Goal: Information Seeking & Learning: Learn about a topic

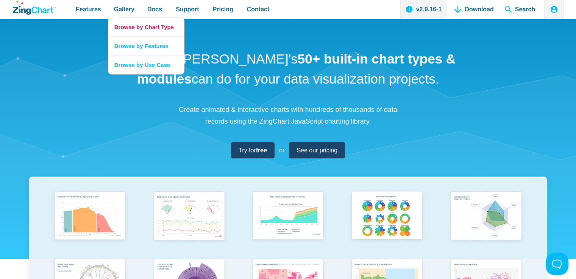
click at [122, 25] on link "Browse by Chart Type" at bounding box center [146, 27] width 76 height 19
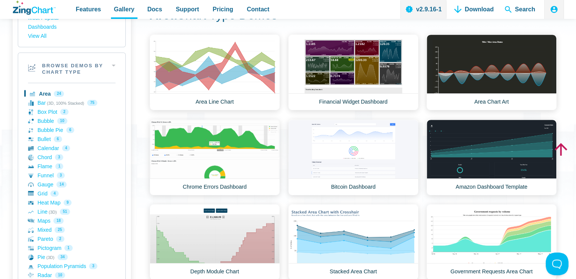
scroll to position [76, 0]
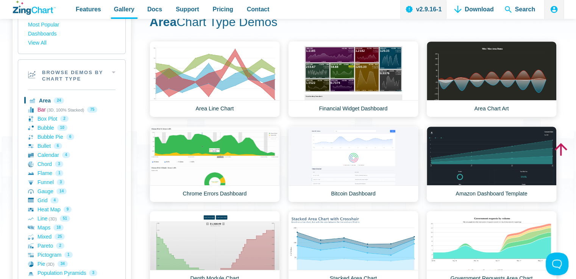
click at [42, 110] on link "Bar (3D, 100% Stacked) 75" at bounding box center [71, 109] width 87 height 9
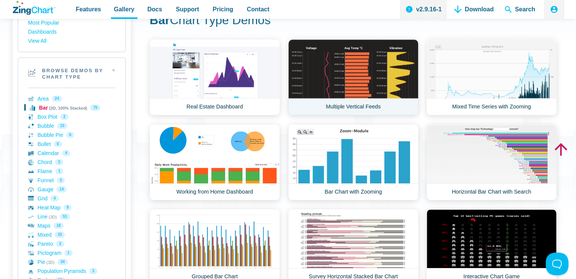
scroll to position [114, 0]
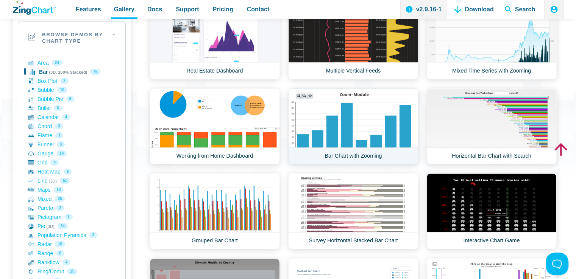
click at [333, 126] on link "Bar Chart with Zooming" at bounding box center [353, 127] width 130 height 76
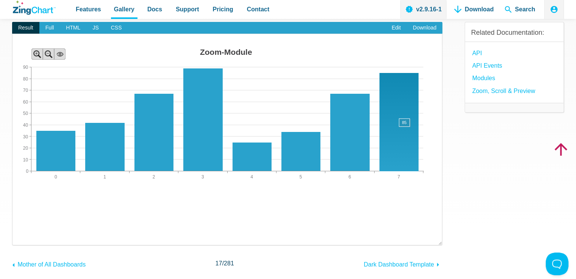
scroll to position [76, 0]
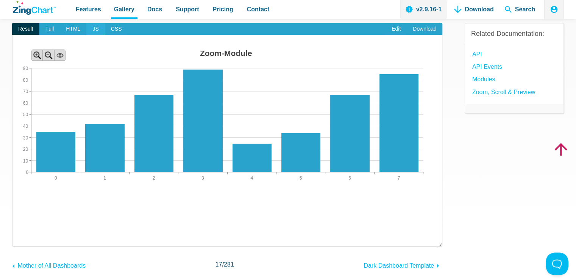
click at [92, 30] on span "JS" at bounding box center [95, 29] width 18 height 12
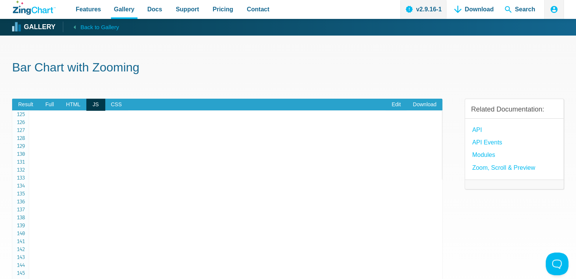
scroll to position [0, 0]
click at [28, 104] on span "Result" at bounding box center [25, 105] width 27 height 12
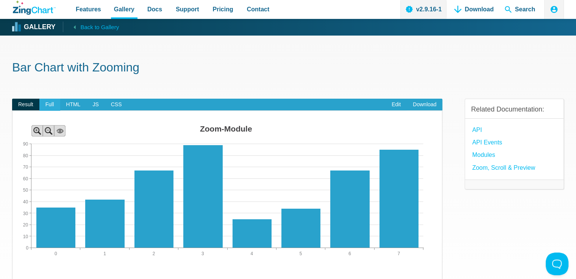
click at [50, 106] on span "Full" at bounding box center [49, 105] width 21 height 12
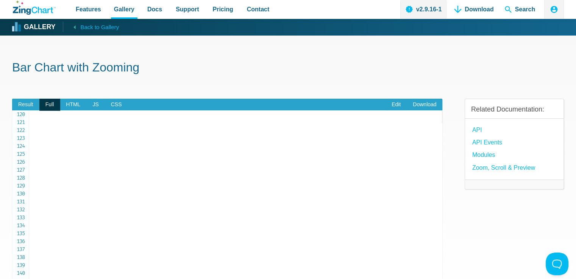
scroll to position [984, 0]
click at [94, 107] on span "JS" at bounding box center [95, 105] width 18 height 12
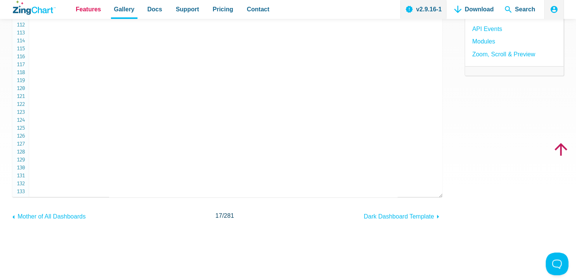
scroll to position [838, 0]
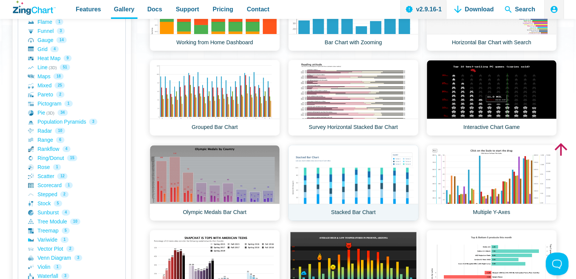
click at [342, 159] on link "Stacked Bar Chart" at bounding box center [353, 183] width 130 height 76
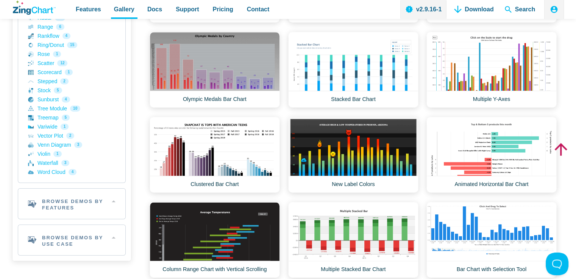
scroll to position [341, 0]
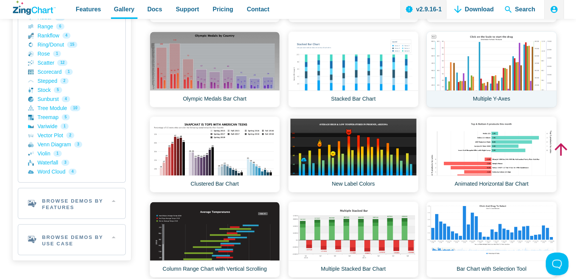
click at [484, 73] on link "Multiple Y-Axes" at bounding box center [491, 69] width 130 height 76
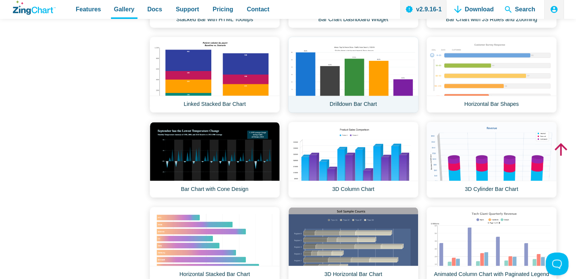
scroll to position [833, 0]
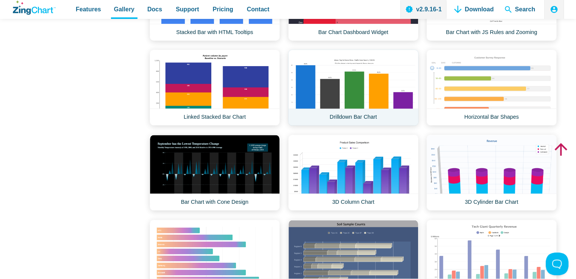
click at [360, 93] on link "Drilldown Bar Chart" at bounding box center [353, 88] width 130 height 76
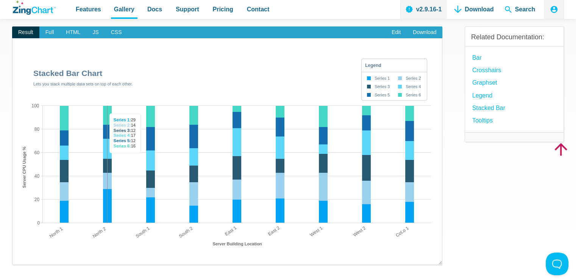
scroll to position [38, 0]
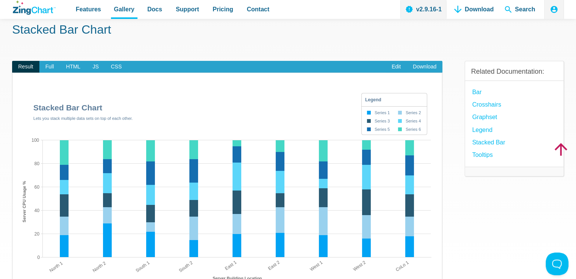
click at [94, 76] on div "​ Powered by ZingChart Stacked Bar Chart Lets you stack multiple data sets on t…" at bounding box center [227, 186] width 430 height 227
click at [93, 69] on span "JS" at bounding box center [95, 67] width 18 height 12
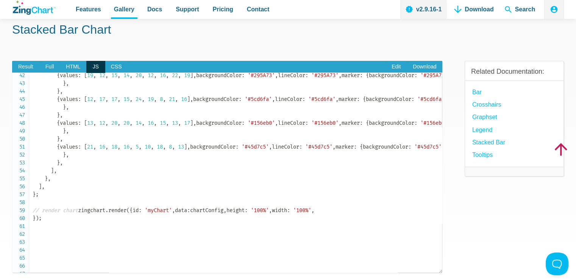
scroll to position [341, 0]
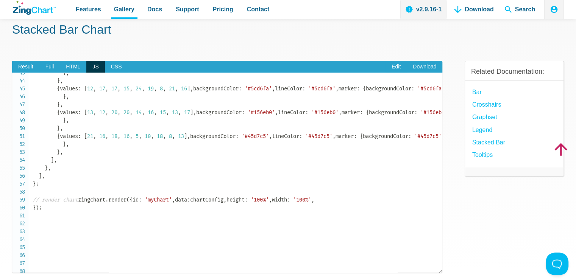
click at [27, 75] on pre "// full ZingChart schema can be found here: // https://www.zingchart.com/docs/a…" at bounding box center [227, 173] width 430 height 201
click at [22, 65] on span "Result" at bounding box center [25, 67] width 27 height 12
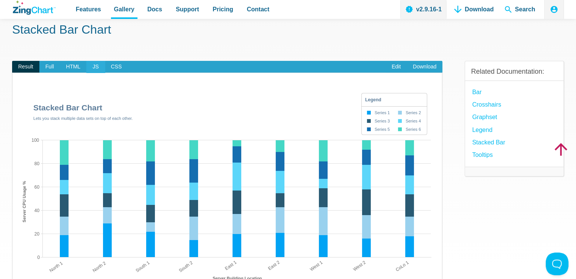
click at [92, 66] on span "JS" at bounding box center [95, 67] width 18 height 12
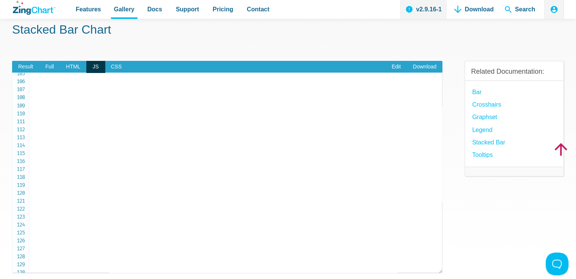
scroll to position [795, 0]
click at [26, 63] on span "Result" at bounding box center [25, 67] width 27 height 12
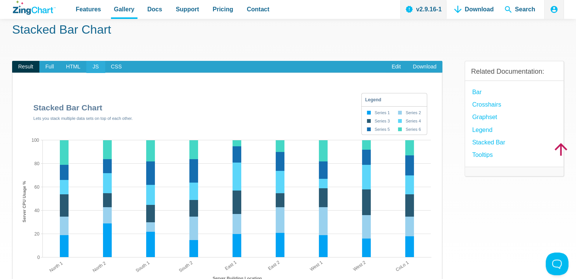
click at [97, 65] on span "JS" at bounding box center [95, 67] width 18 height 12
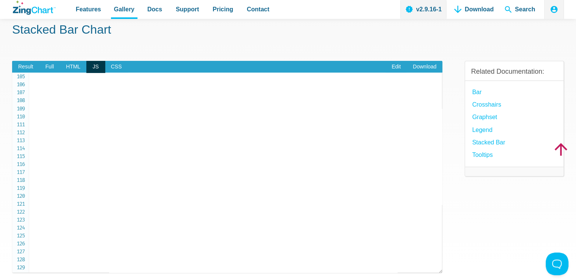
scroll to position [871, 0]
click at [26, 66] on span "Result" at bounding box center [25, 67] width 27 height 12
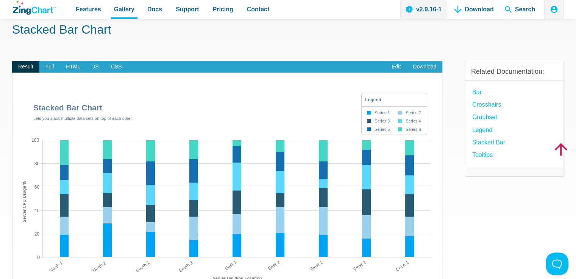
click at [92, 73] on div "​ Powered by ZingChart Stacked Bar Chart Lets you stack multiple data sets on t…" at bounding box center [227, 186] width 430 height 227
click at [95, 70] on span "JS" at bounding box center [95, 67] width 18 height 12
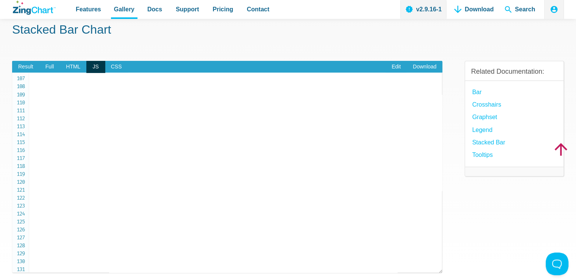
scroll to position [833, 0]
click at [21, 66] on span "Result" at bounding box center [25, 67] width 27 height 12
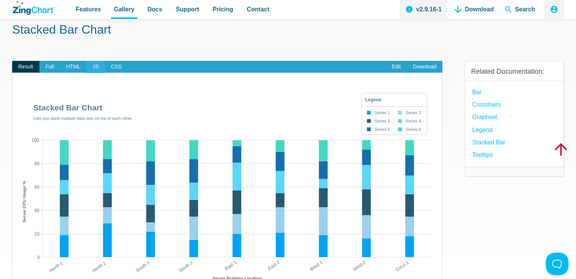
click at [98, 68] on span "JS" at bounding box center [95, 67] width 18 height 12
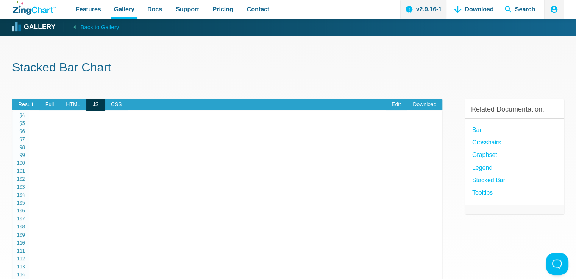
scroll to position [772, 0]
click at [20, 102] on span "Result" at bounding box center [25, 105] width 27 height 12
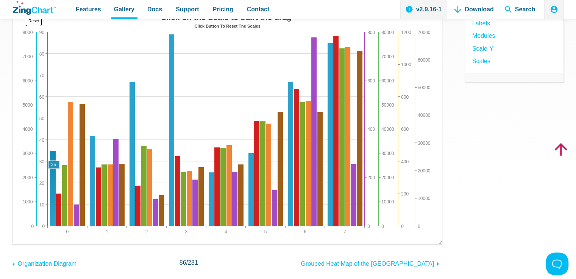
scroll to position [76, 0]
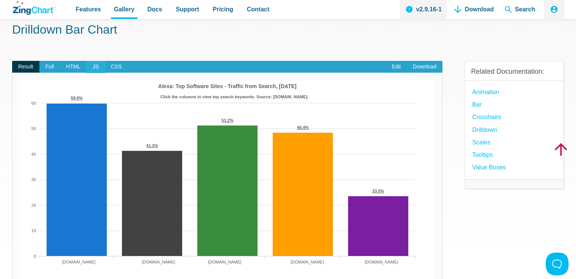
click at [93, 65] on span "JS" at bounding box center [95, 67] width 18 height 12
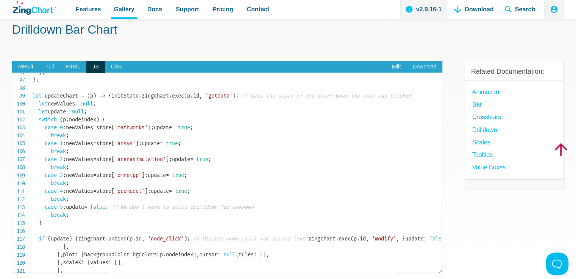
scroll to position [775, 0]
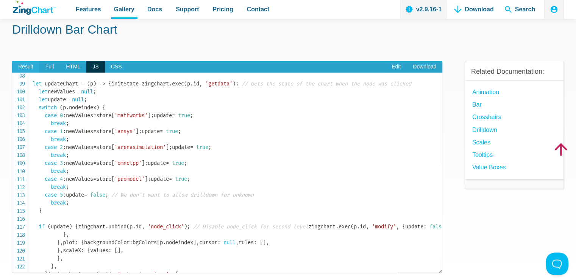
click at [16, 62] on span "Result" at bounding box center [25, 67] width 27 height 12
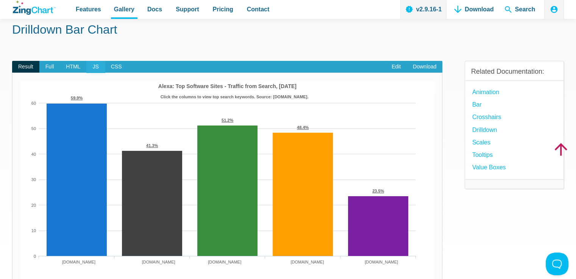
click at [98, 64] on span "JS" at bounding box center [95, 67] width 18 height 12
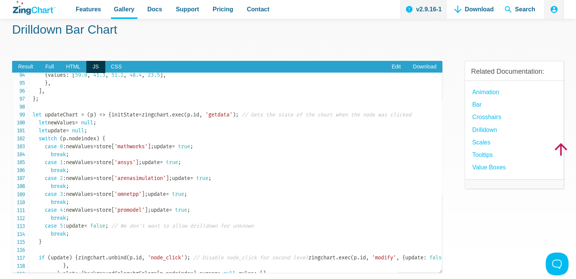
scroll to position [850, 0]
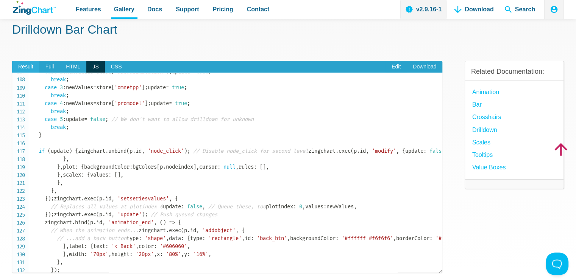
click at [23, 72] on span "Result" at bounding box center [25, 67] width 27 height 12
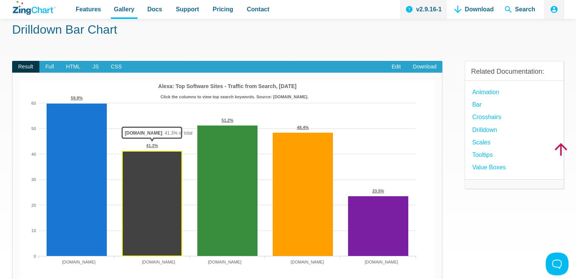
click at [20, 279] on area "App Content" at bounding box center [20, 281] width 0 height 0
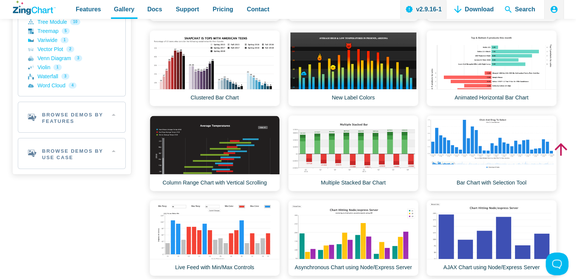
scroll to position [454, 0]
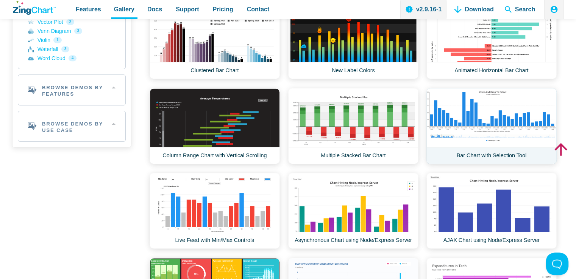
click at [444, 120] on link "Bar Chart with Selection Tool" at bounding box center [491, 126] width 130 height 76
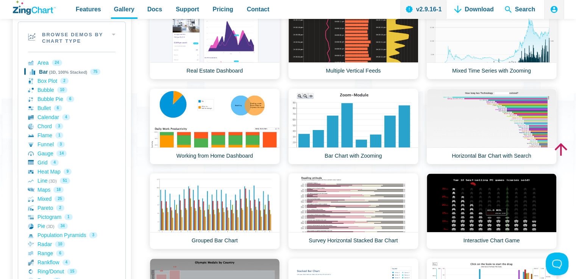
scroll to position [76, 0]
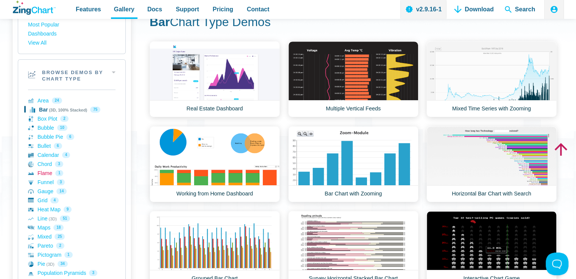
click at [41, 175] on link "Flame 1" at bounding box center [71, 173] width 87 height 9
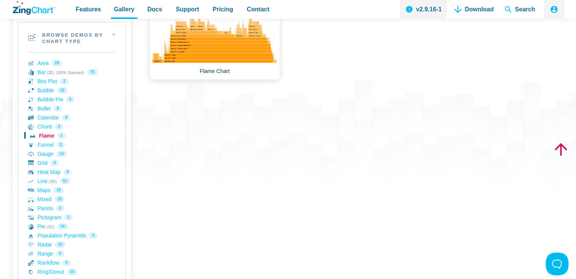
scroll to position [114, 0]
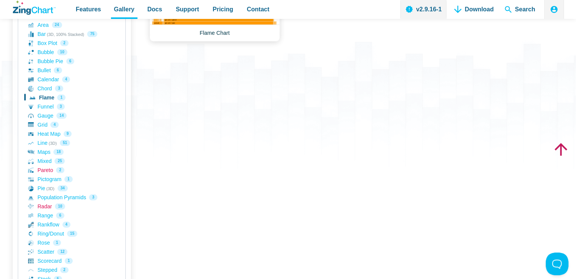
click at [47, 207] on link "Radar 10" at bounding box center [71, 206] width 87 height 9
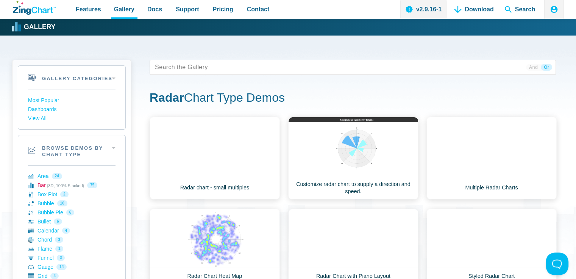
scroll to position [114, 0]
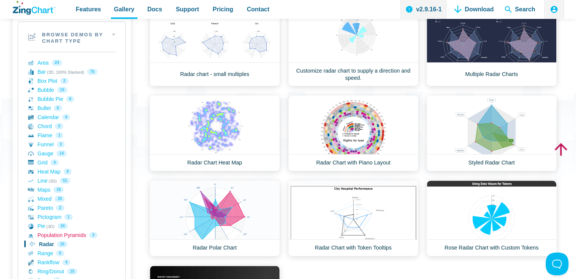
click at [43, 233] on link "Population Pyramids 3" at bounding box center [71, 235] width 87 height 9
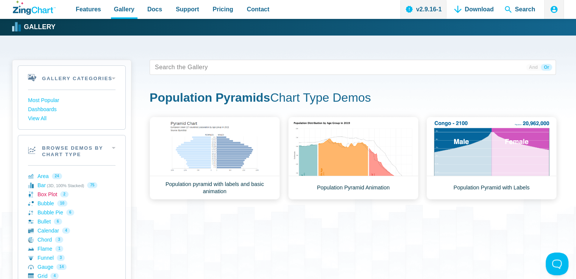
click at [42, 194] on link "Box Plot 2" at bounding box center [71, 194] width 87 height 9
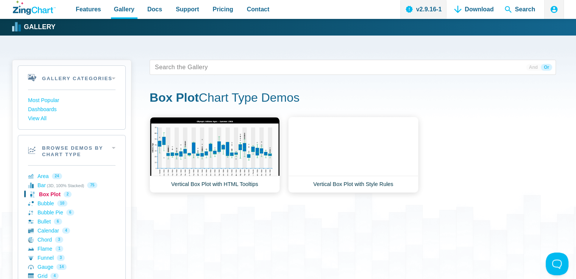
scroll to position [38, 0]
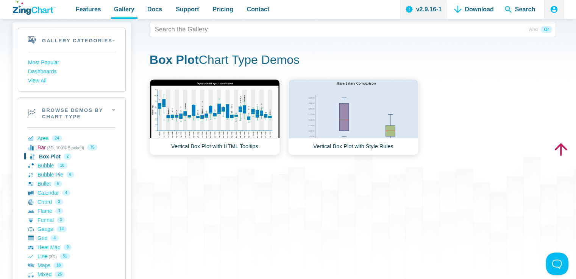
click at [44, 149] on link "Bar (3D, 100% Stacked) 75" at bounding box center [71, 147] width 87 height 9
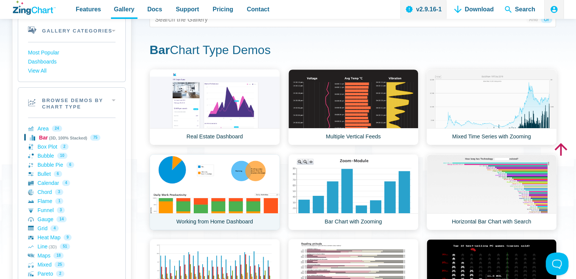
scroll to position [76, 0]
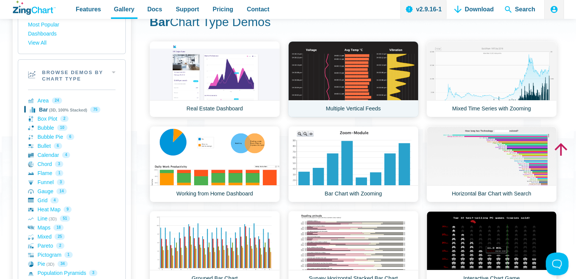
click at [374, 86] on link "Multiple Vertical Feeds" at bounding box center [353, 79] width 130 height 76
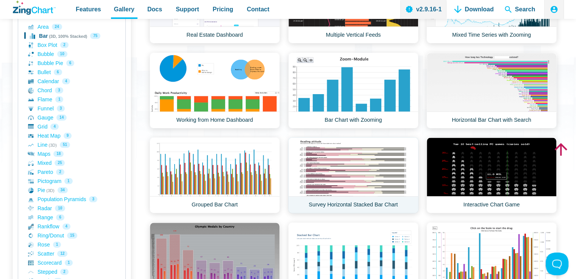
scroll to position [189, 0]
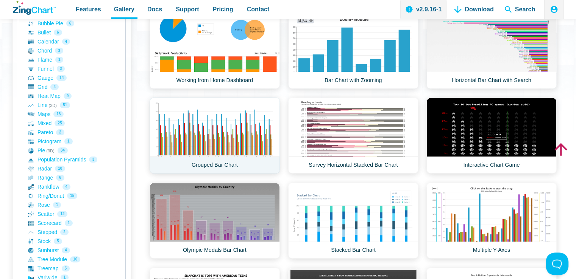
click at [268, 128] on link "Grouped Bar Chart" at bounding box center [214, 136] width 130 height 76
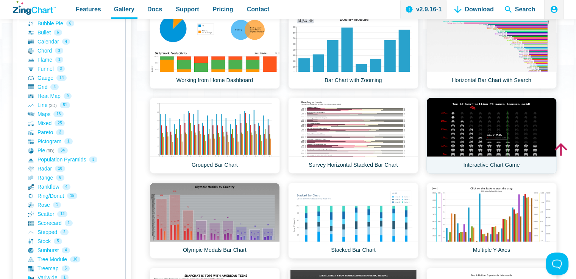
scroll to position [341, 0]
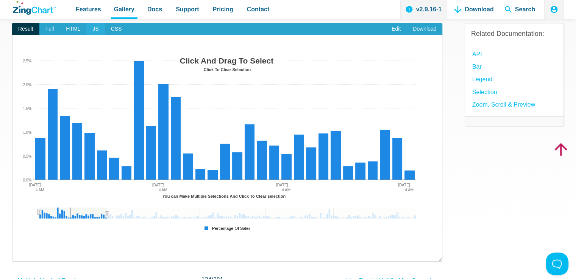
click at [90, 28] on span "JS" at bounding box center [95, 29] width 18 height 12
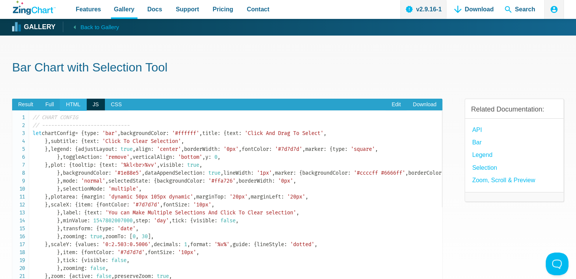
click at [69, 105] on span "HTML" at bounding box center [73, 105] width 26 height 12
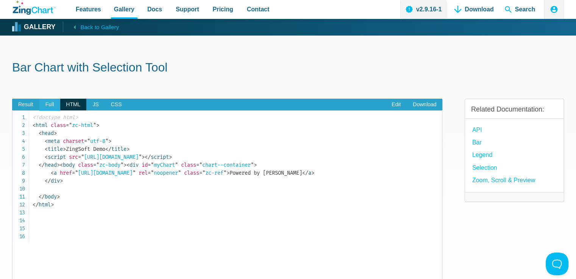
click at [50, 108] on span "Full" at bounding box center [49, 105] width 21 height 12
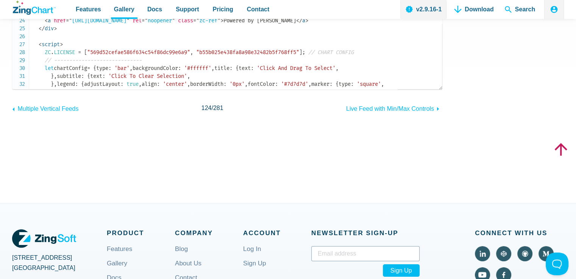
scroll to position [151, 0]
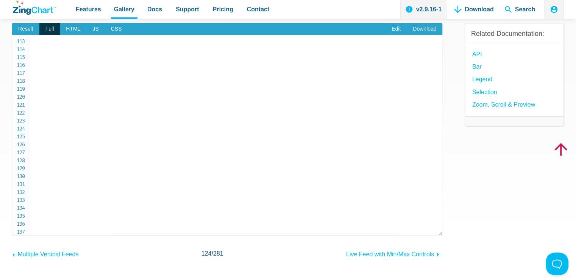
scroll to position [967, 0]
click at [24, 31] on span "Result" at bounding box center [25, 29] width 27 height 12
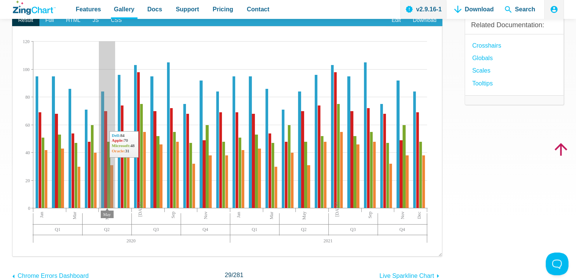
scroll to position [76, 0]
